Goal: Find specific page/section: Find specific page/section

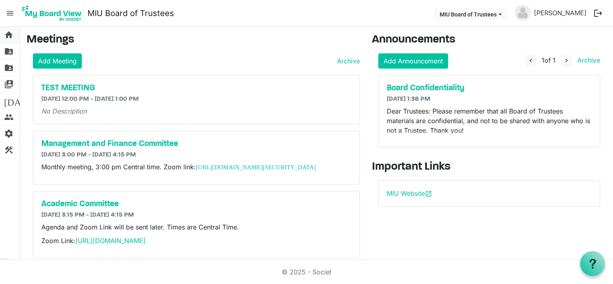
click at [10, 37] on span "home" at bounding box center [9, 35] width 10 height 16
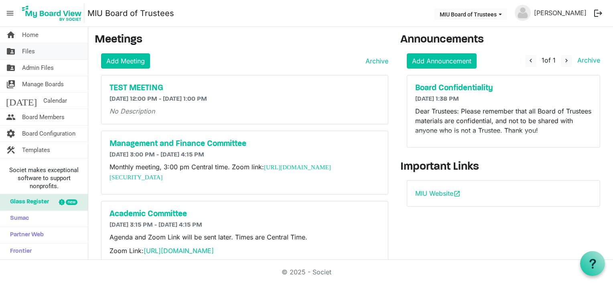
click at [28, 51] on span "Files" at bounding box center [28, 51] width 13 height 16
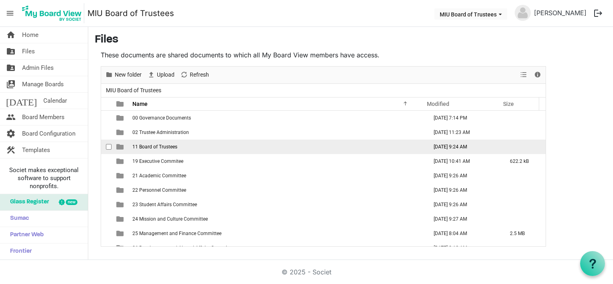
click at [152, 147] on span "11 Board of Trustees" at bounding box center [154, 147] width 45 height 6
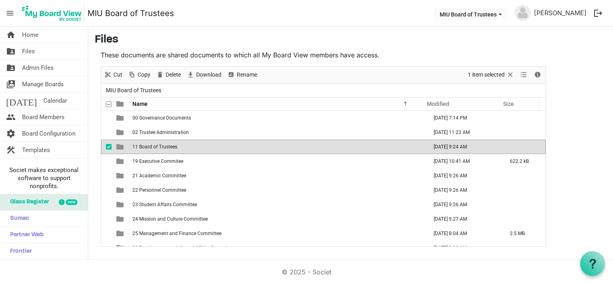
click at [152, 147] on span "11 Board of Trustees" at bounding box center [154, 147] width 45 height 6
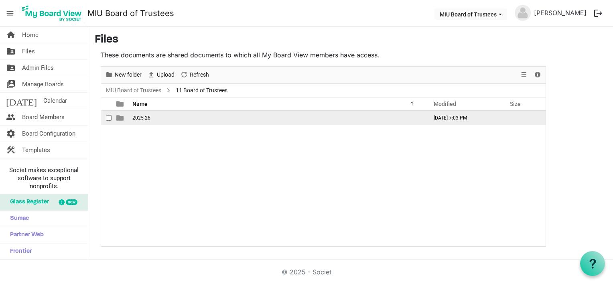
click at [121, 116] on span "is template cell column header type" at bounding box center [119, 117] width 7 height 7
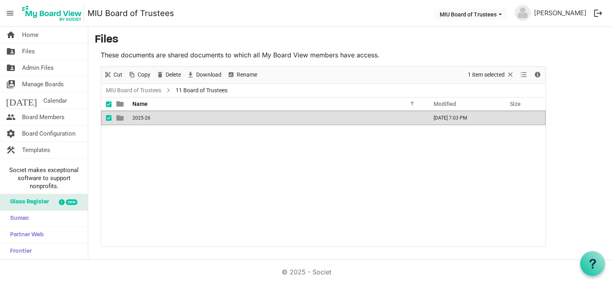
click at [121, 116] on span "is template cell column header type" at bounding box center [119, 117] width 7 height 7
